Goal: Task Accomplishment & Management: Use online tool/utility

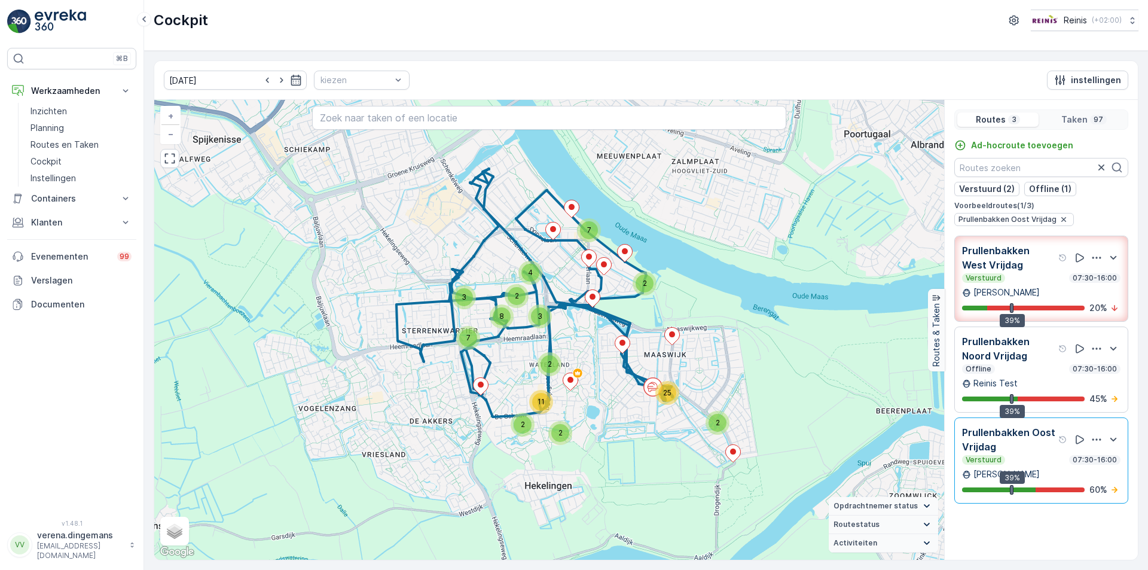
drag, startPoint x: 409, startPoint y: 177, endPoint x: 411, endPoint y: 221, distance: 44.2
click at [411, 221] on div "4 25 2 2 3 8 7 3 2 2 2 11 2 4 7 + − Satelliet stappenplan Terrein Hybride Leafl…" at bounding box center [549, 330] width 790 height 460
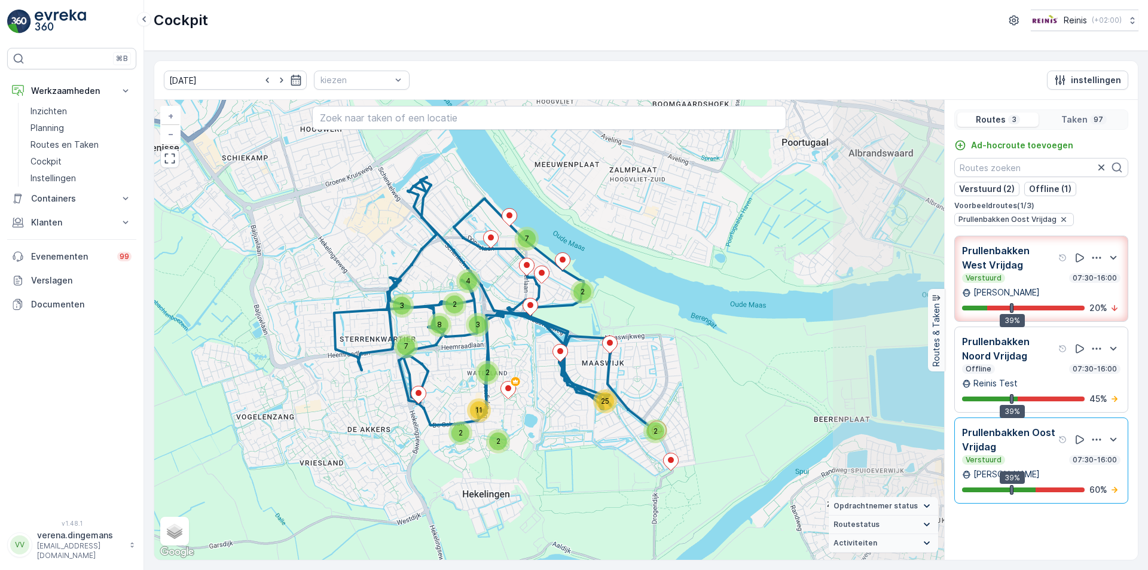
drag, startPoint x: 751, startPoint y: 242, endPoint x: 503, endPoint y: 231, distance: 248.3
click at [503, 231] on div "4 25 2 2 3 8 7 3 2 2 2 11 2 4 7 + − Satelliet stappenplan Terrein Hybride Leafl…" at bounding box center [549, 330] width 790 height 460
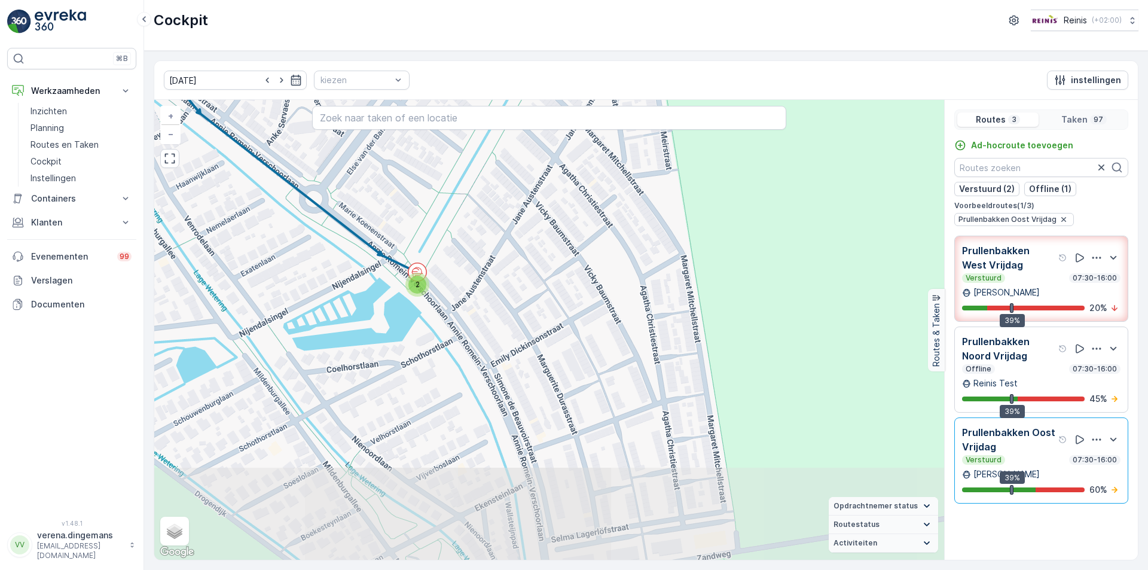
drag, startPoint x: 516, startPoint y: 446, endPoint x: 628, endPoint y: 288, distance: 193.7
click at [628, 288] on div "2 5 4 4 2 6 2 2 2 2 2 2 3 2 3 2 2 2 2 2 + − Satelliet stappenplan Terrein Hybri…" at bounding box center [549, 330] width 790 height 460
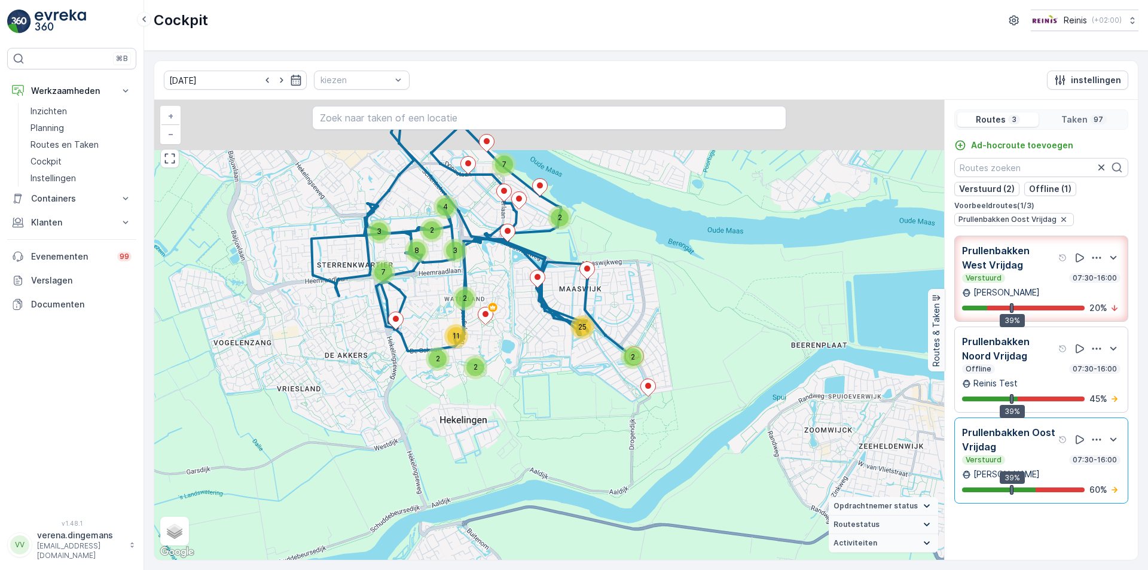
drag, startPoint x: 597, startPoint y: 218, endPoint x: 627, endPoint y: 285, distance: 74.1
click at [627, 285] on div "4 25 2 2 3 8 7 3 2 2 2 11 2 4 7 + − Satelliet stappenplan Terrein Hybride Leafl…" at bounding box center [549, 330] width 790 height 460
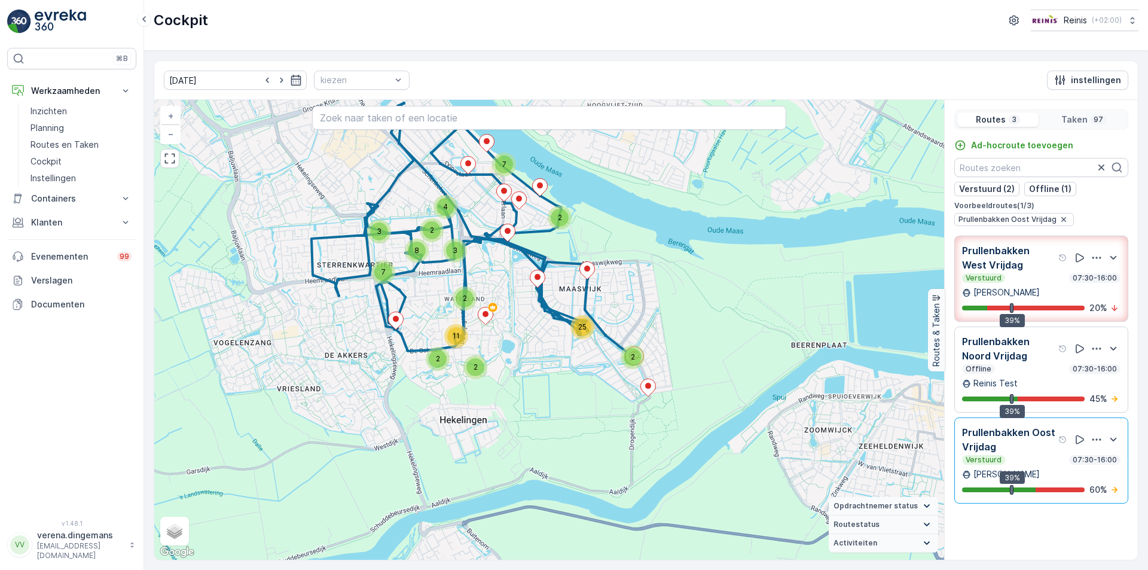
click at [1046, 456] on div "Verstuurd 07:30-16:00" at bounding box center [1041, 460] width 158 height 10
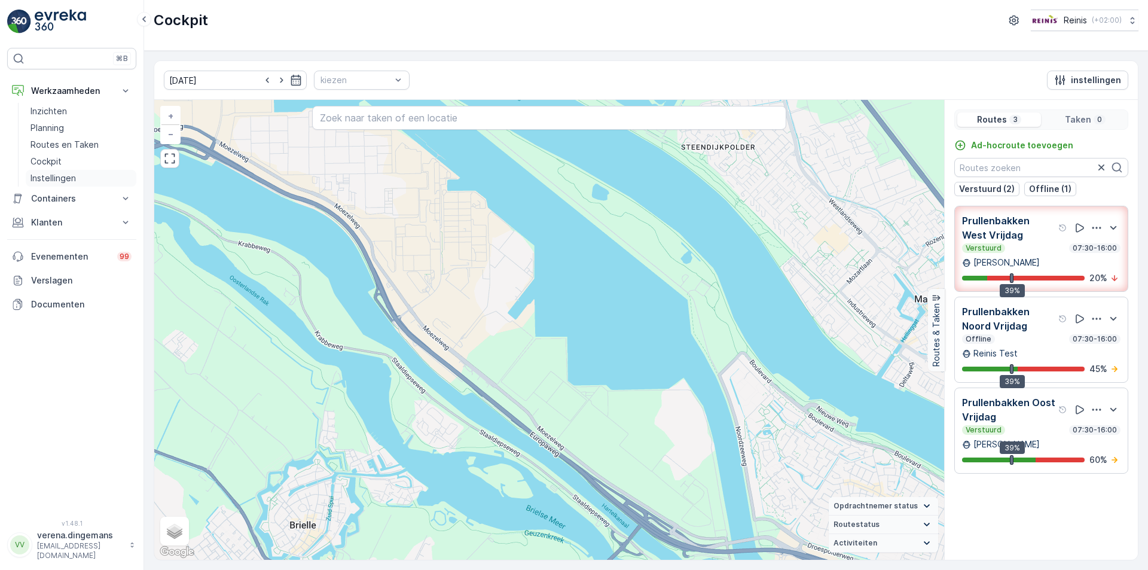
drag, startPoint x: 44, startPoint y: 161, endPoint x: 58, endPoint y: 170, distance: 16.4
click at [45, 161] on p "Cockpit" at bounding box center [45, 161] width 31 height 12
click at [347, 127] on input "text" at bounding box center [549, 118] width 474 height 24
paste input "[PERSON_NAME]"
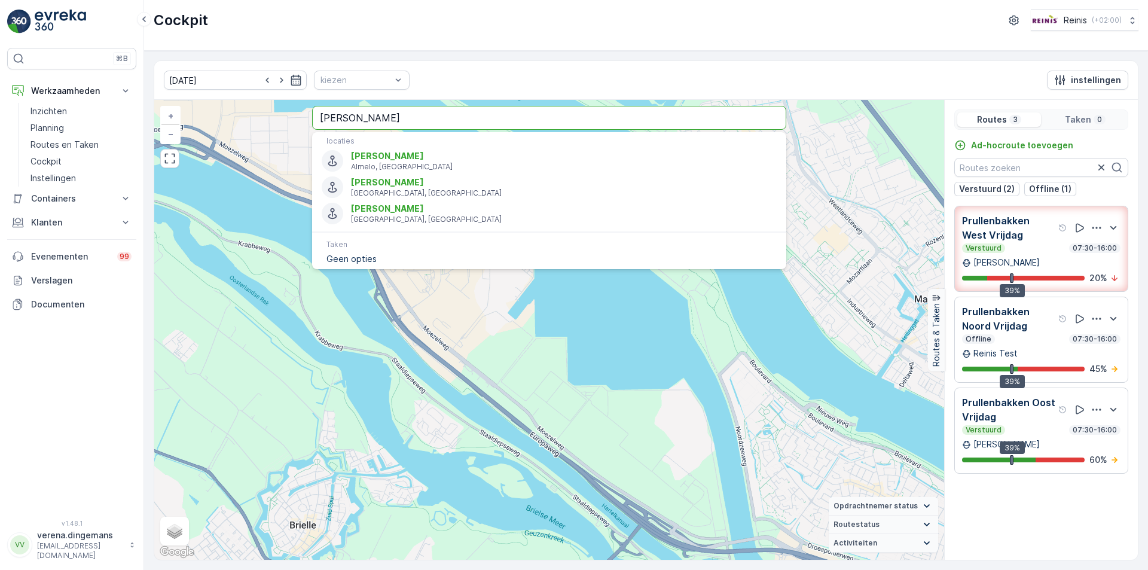
click at [448, 121] on input "[PERSON_NAME]" at bounding box center [549, 118] width 474 height 24
click at [617, 114] on input "[PERSON_NAME][STREET_ADDRESS]" at bounding box center [549, 118] width 474 height 24
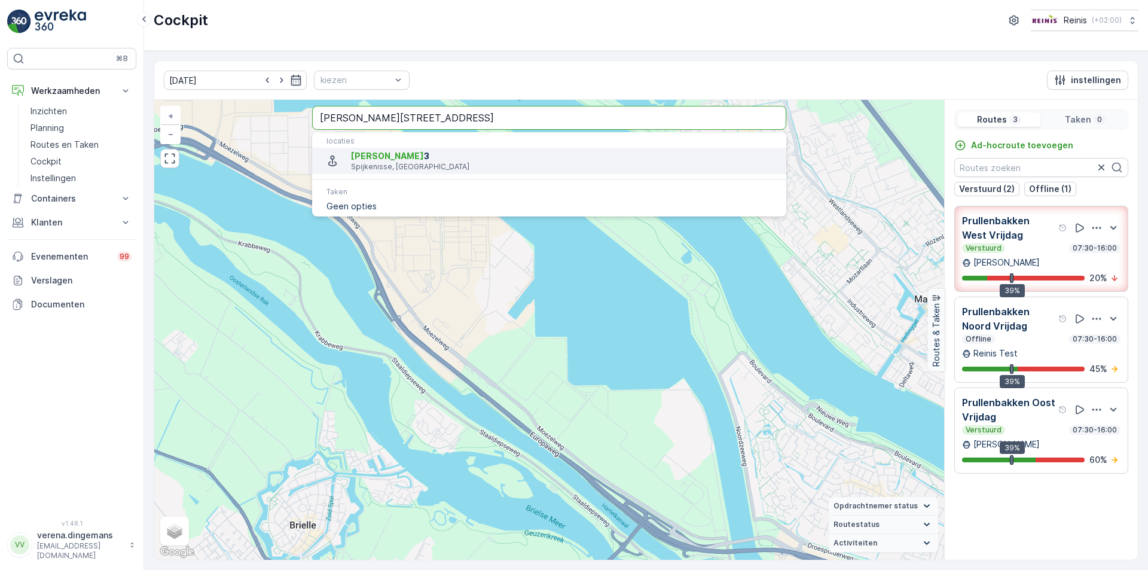
type input "[PERSON_NAME][STREET_ADDRESS]"
click at [614, 172] on p "Spijkenisse, [GEOGRAPHIC_DATA]" at bounding box center [564, 167] width 426 height 10
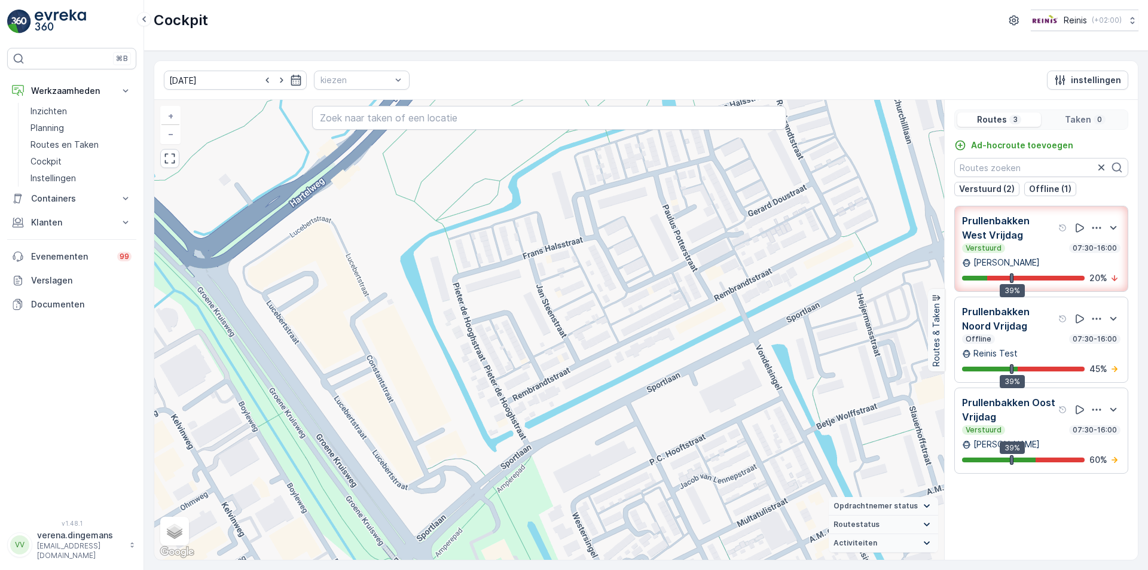
click at [1029, 433] on div "Verstuurd 07:30-16:00" at bounding box center [1041, 430] width 158 height 10
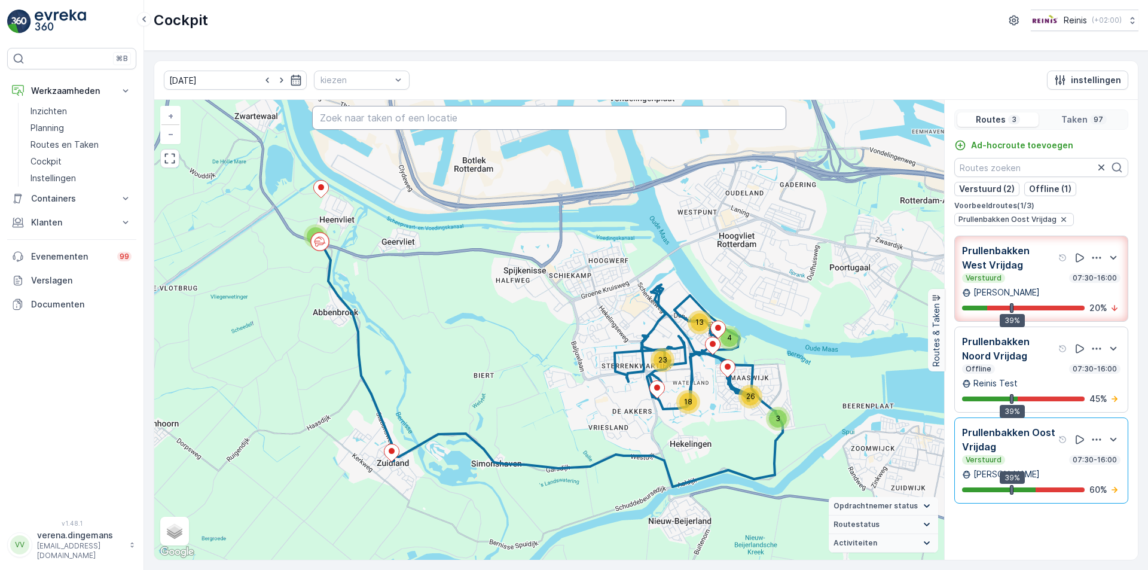
click at [461, 105] on div "4 26 3 23 18 4 13 + − Satelliet stappenplan Terrein Hybride Leaflet Sneltoetsen…" at bounding box center [549, 330] width 790 height 460
click at [447, 126] on input "text" at bounding box center [549, 118] width 474 height 24
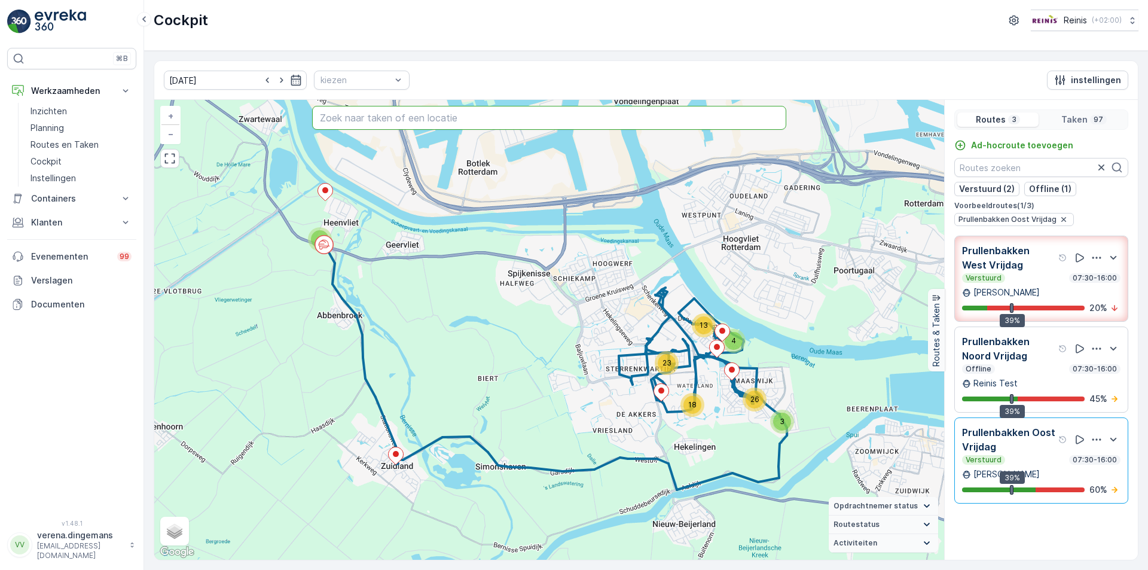
click at [398, 123] on input "text" at bounding box center [549, 118] width 474 height 24
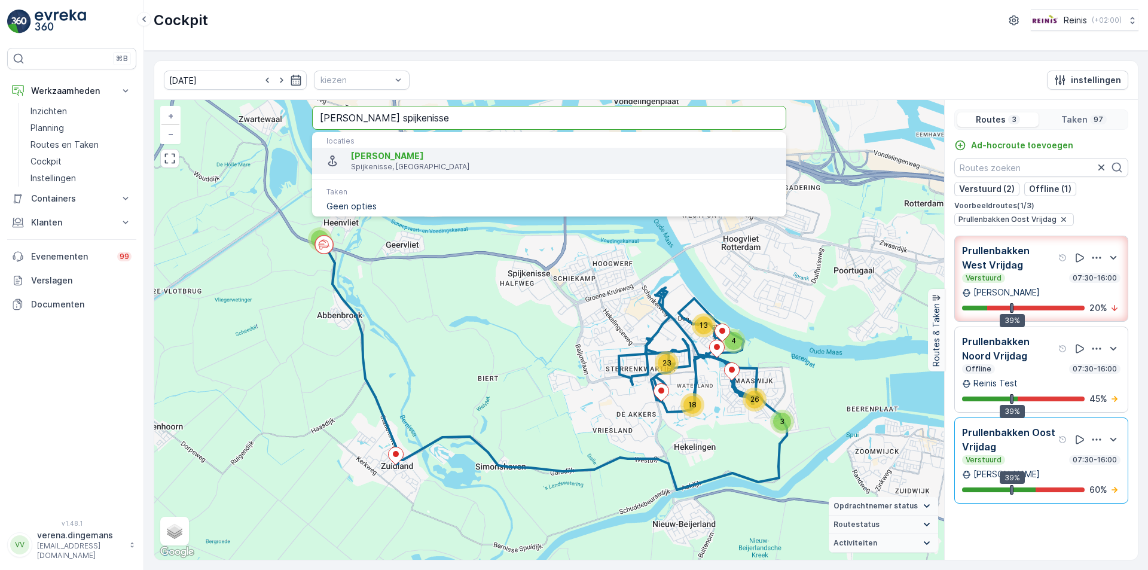
type input "[PERSON_NAME] spijkenisse"
click at [408, 157] on span "[PERSON_NAME]" at bounding box center [387, 156] width 73 height 10
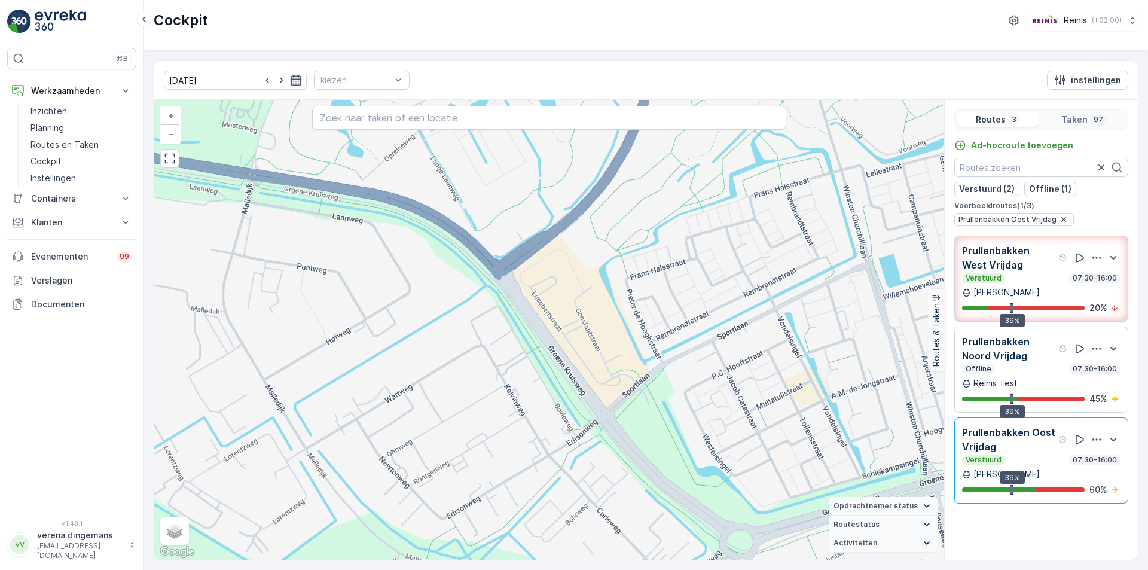
click at [291, 76] on icon "button" at bounding box center [296, 80] width 10 height 11
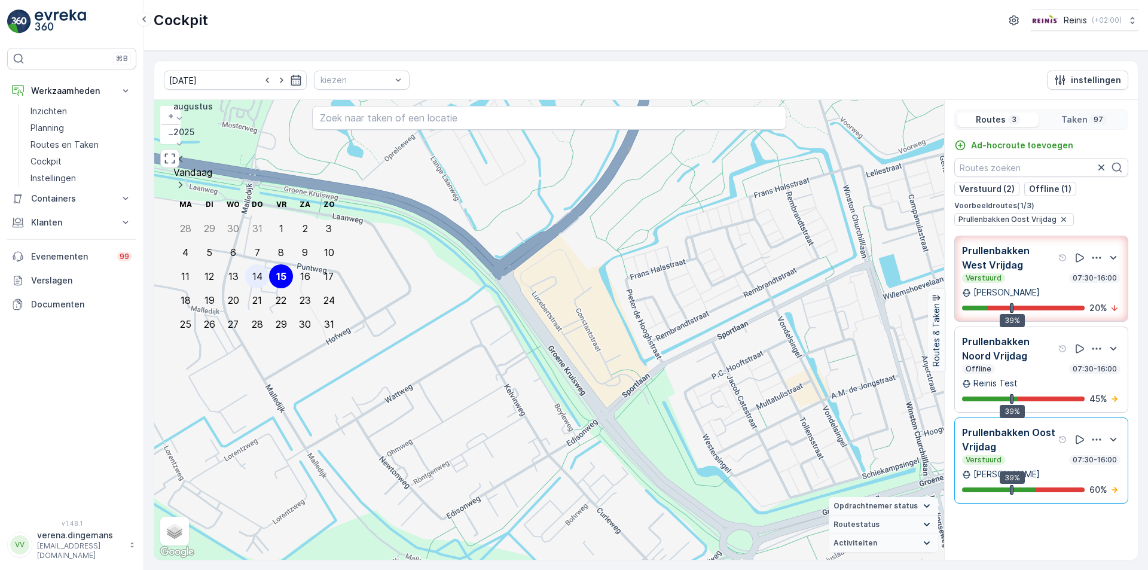
click at [252, 271] on div "14" at bounding box center [257, 276] width 10 height 11
type input "[DATE]"
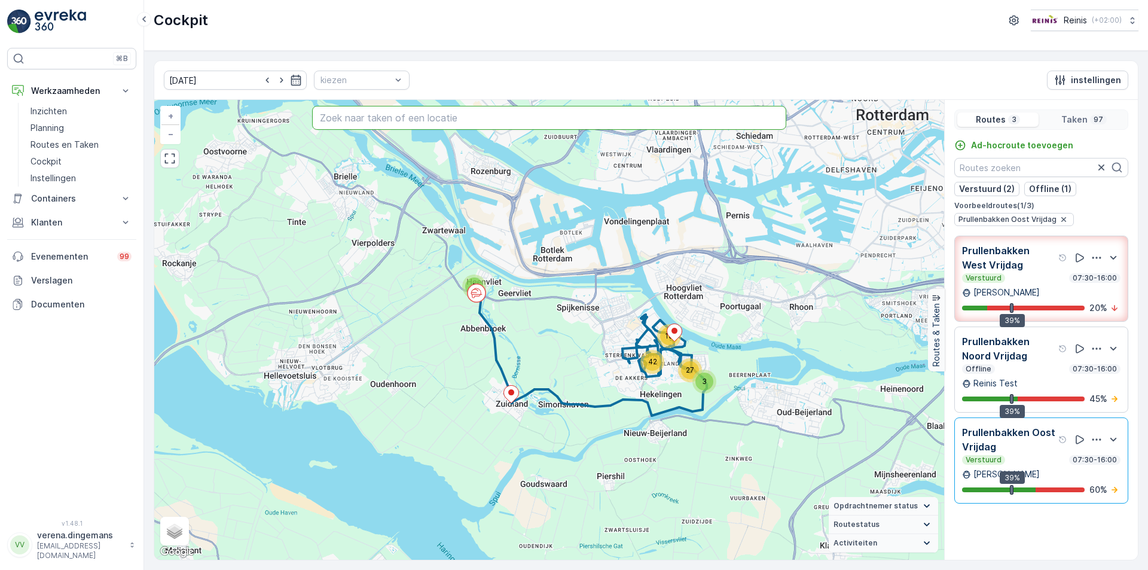
click at [362, 120] on input "text" at bounding box center [549, 118] width 474 height 24
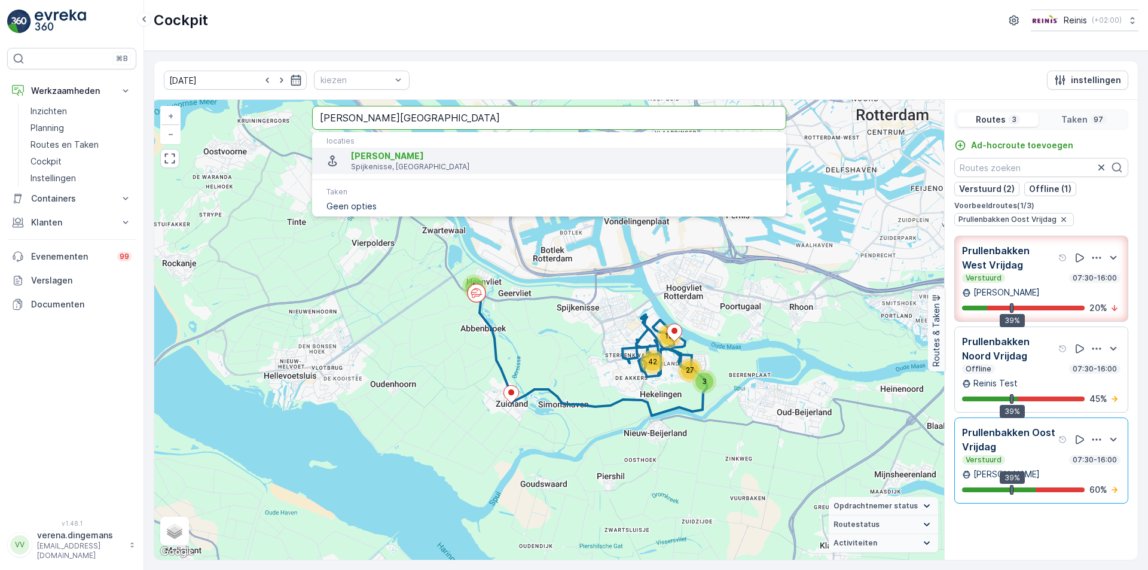
type input "[PERSON_NAME][GEOGRAPHIC_DATA]"
click at [418, 152] on span "[PERSON_NAME]" at bounding box center [564, 156] width 426 height 12
